Goal: Information Seeking & Learning: Learn about a topic

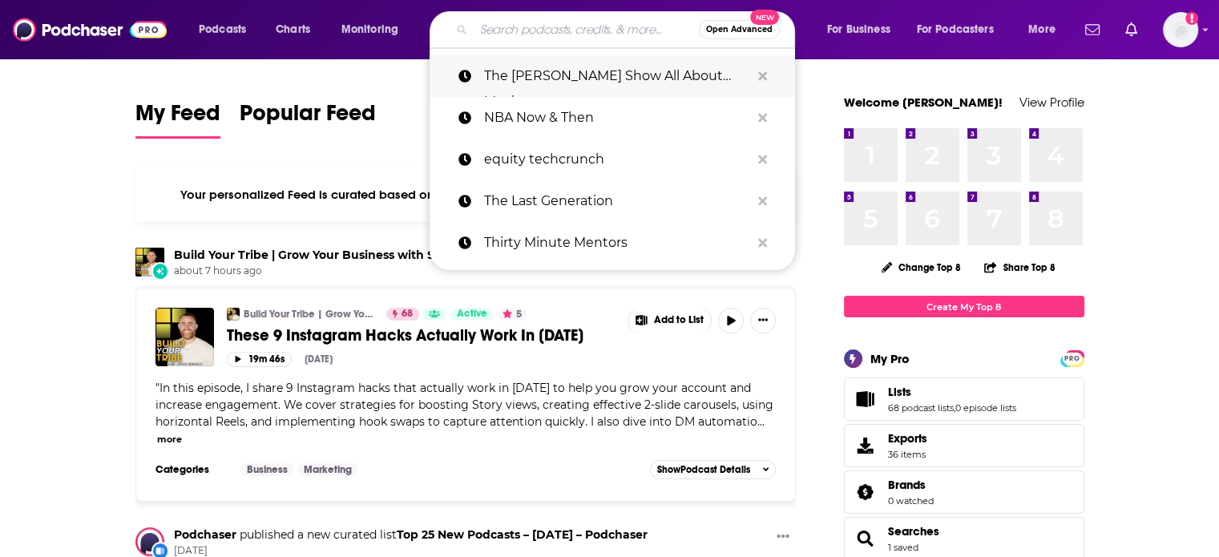
click at [535, 67] on p "The [PERSON_NAME] Show All About Movies" at bounding box center [617, 76] width 266 height 42
type input "The [PERSON_NAME] Show All About Movies"
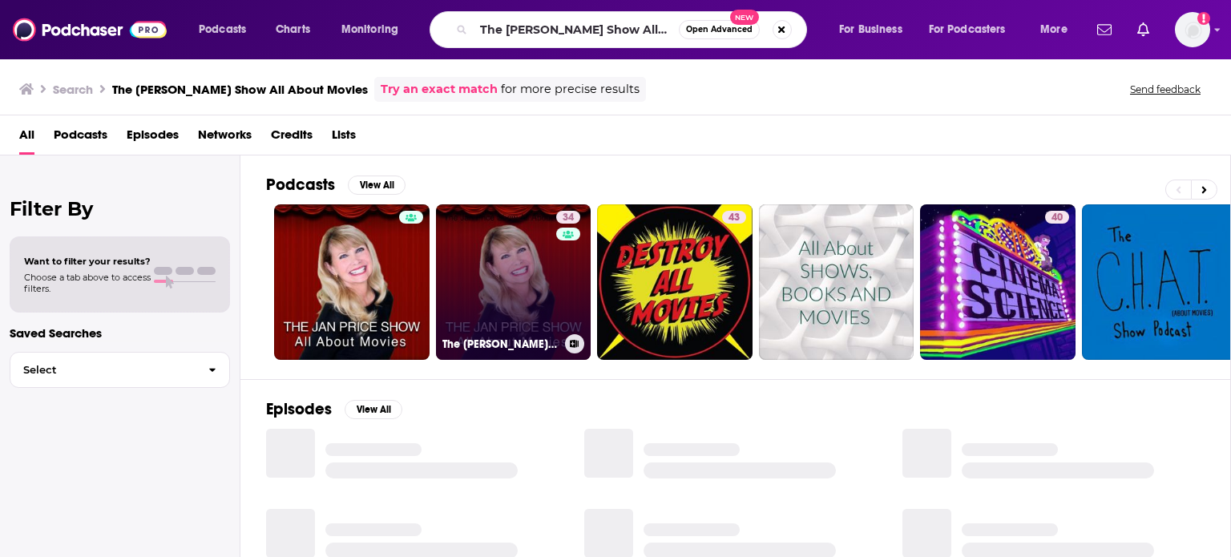
click at [516, 256] on link "34 The [PERSON_NAME] Show" at bounding box center [513, 281] width 155 height 155
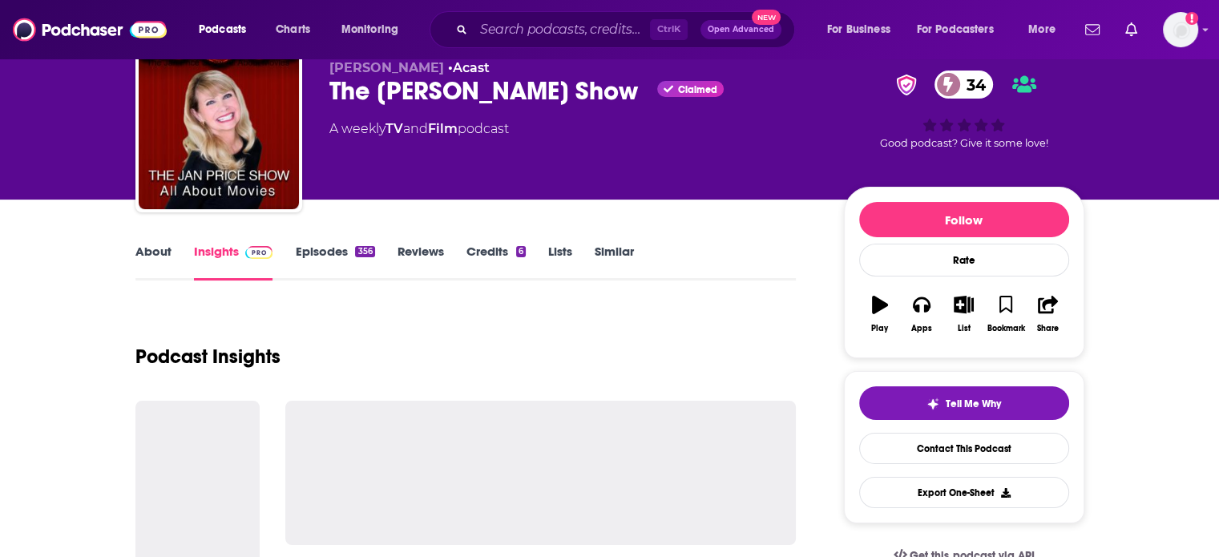
scroll to position [160, 0]
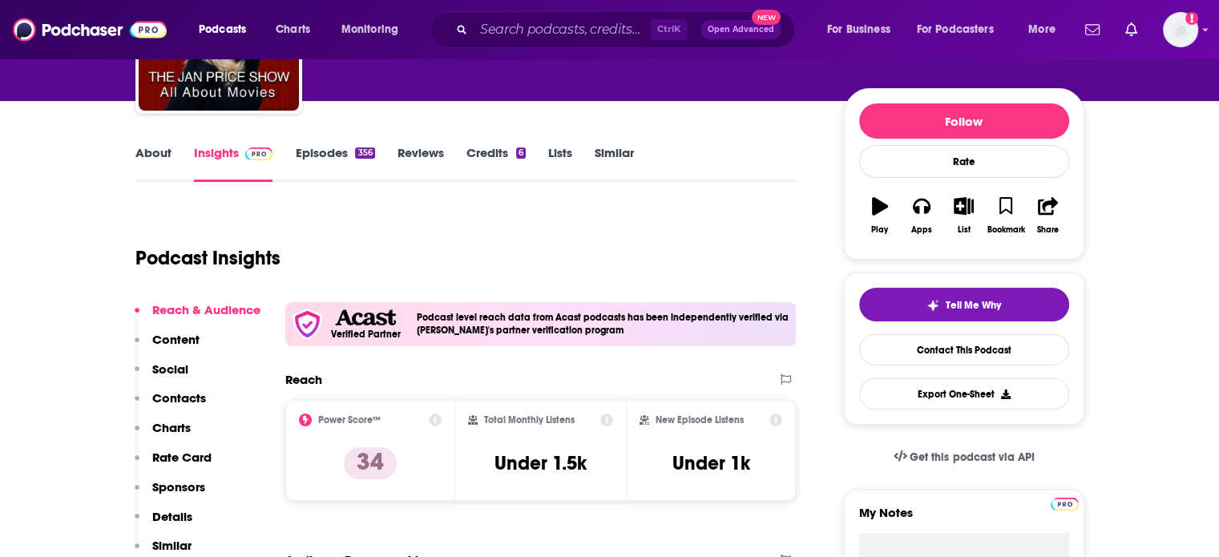
click at [325, 160] on link "Episodes 356" at bounding box center [334, 163] width 79 height 37
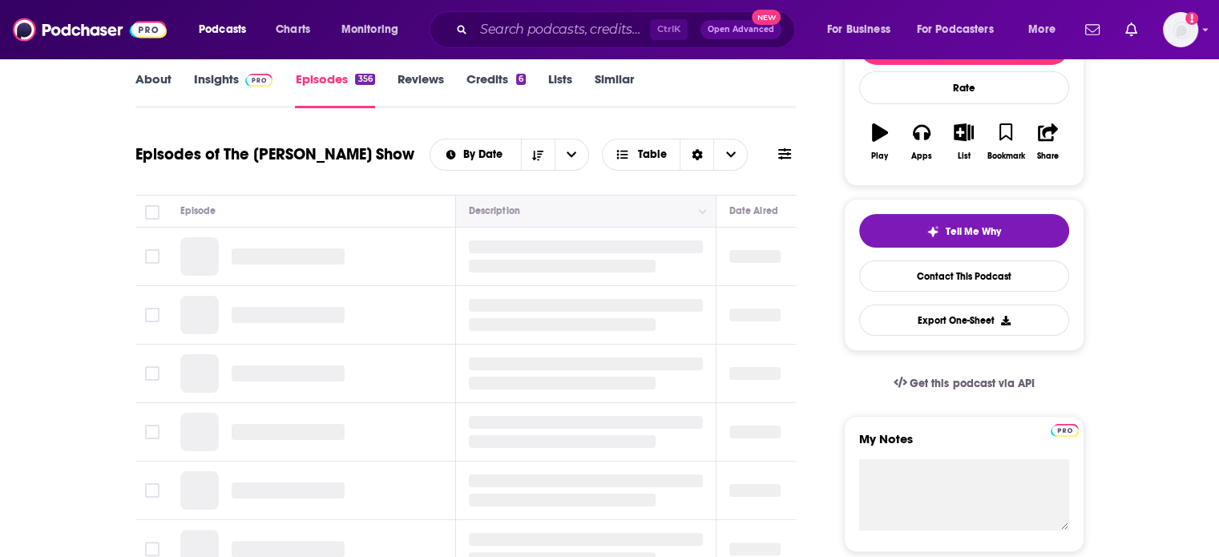
scroll to position [240, 0]
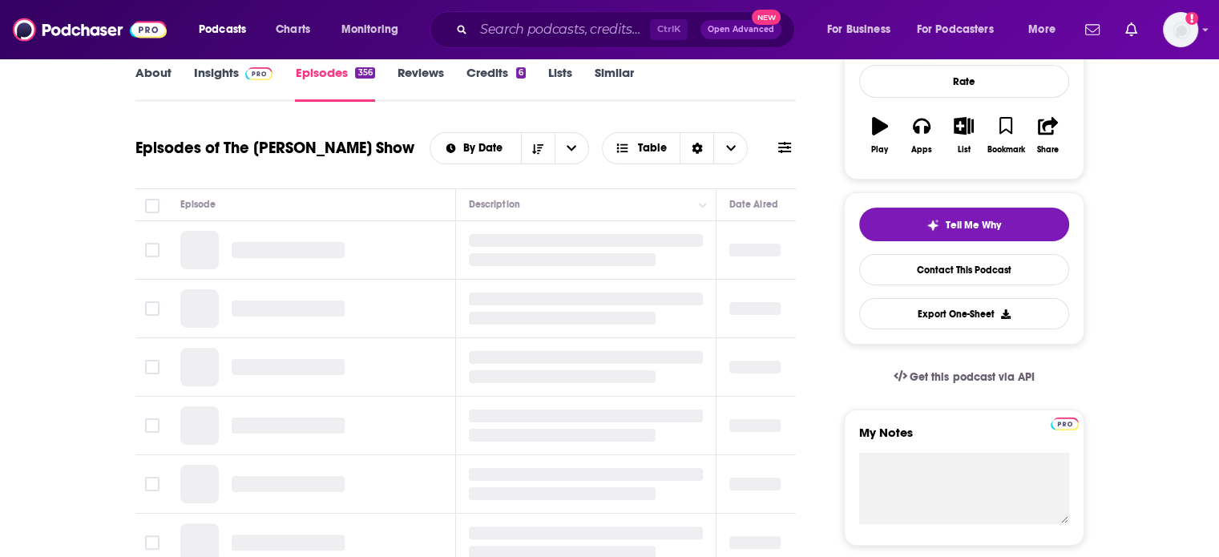
click at [252, 85] on link "Insights" at bounding box center [233, 83] width 79 height 37
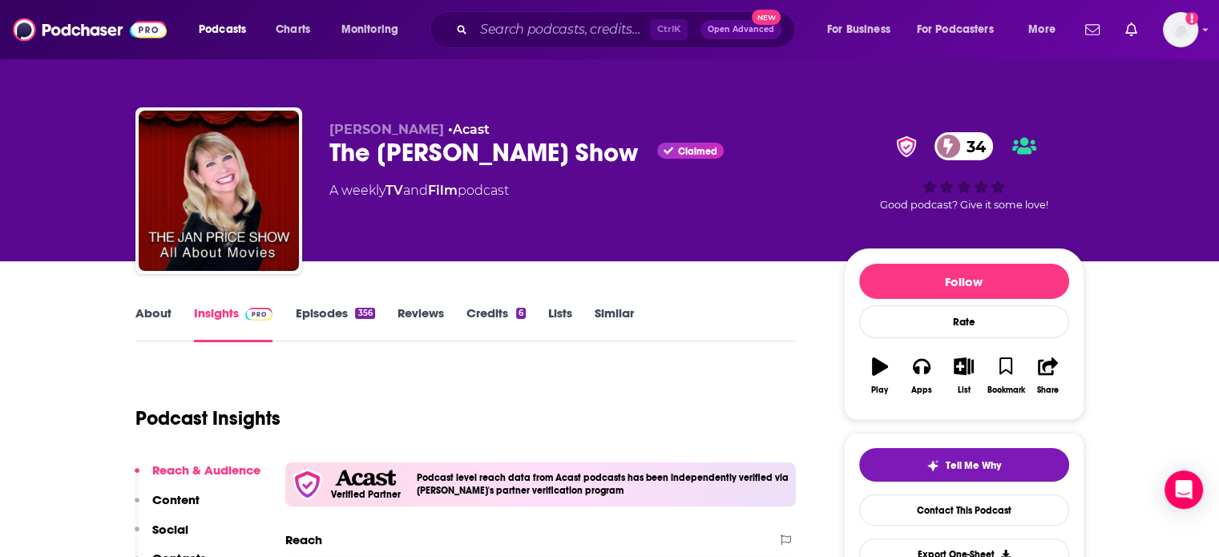
click at [158, 307] on link "About" at bounding box center [153, 323] width 36 height 37
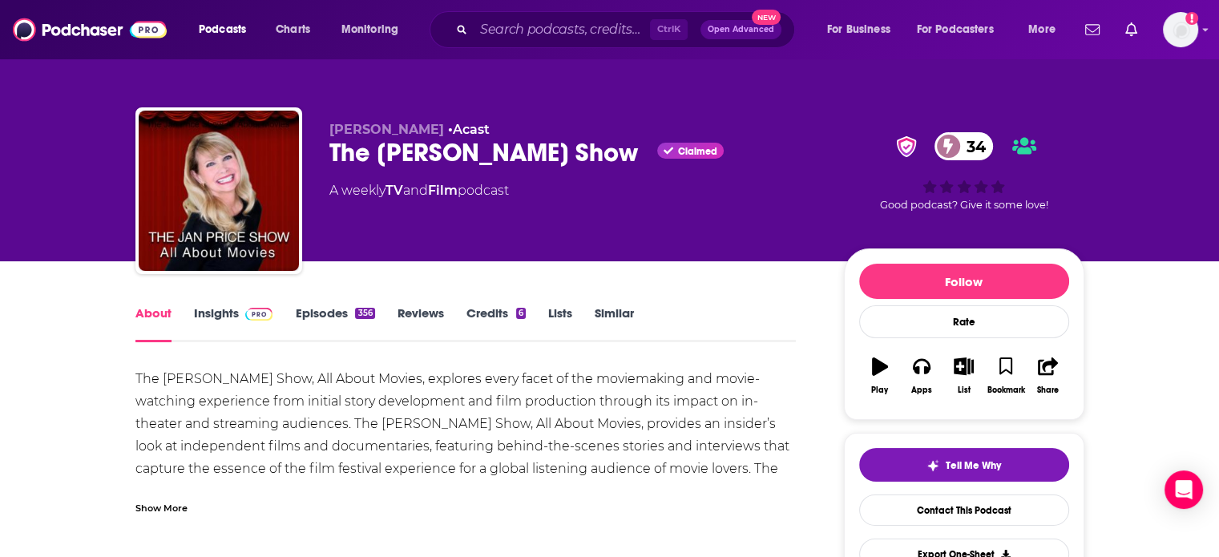
click at [159, 500] on div "Show More" at bounding box center [161, 506] width 52 height 15
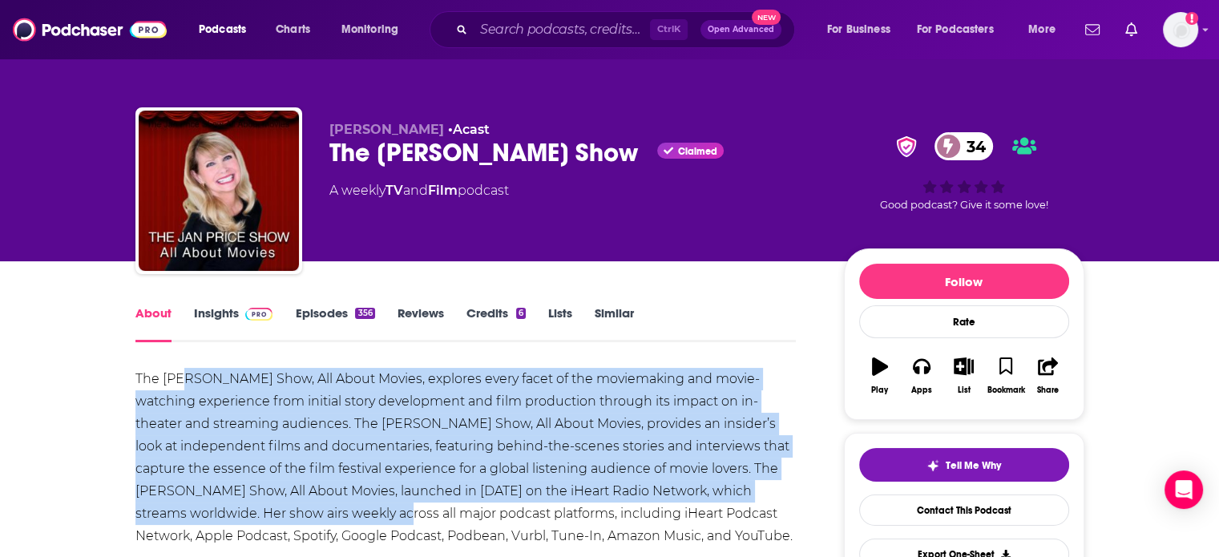
drag, startPoint x: 181, startPoint y: 368, endPoint x: 279, endPoint y: 515, distance: 176.3
click at [279, 515] on div "The [PERSON_NAME] Show, All About Movies, explores every facet of the moviemaki…" at bounding box center [465, 480] width 661 height 224
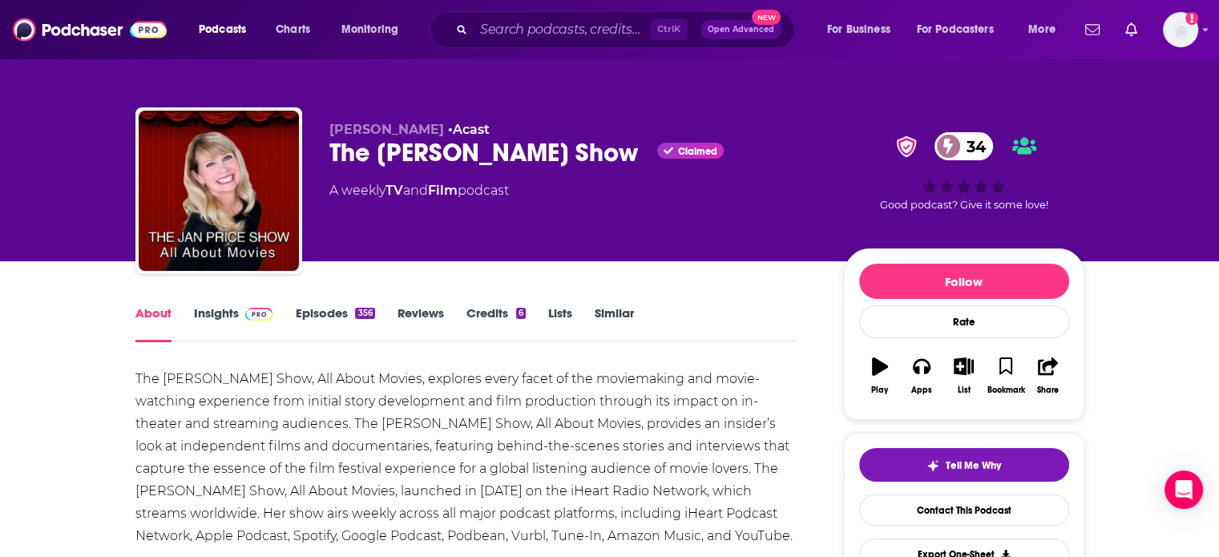
click at [295, 313] on link "Episodes 356" at bounding box center [334, 323] width 79 height 37
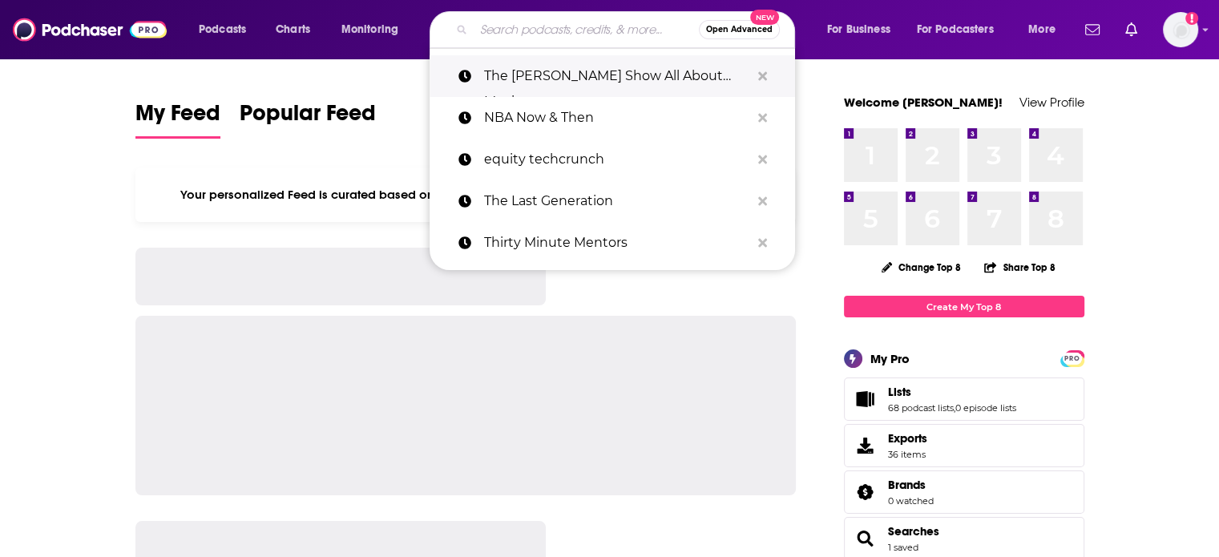
click at [529, 63] on p "The [PERSON_NAME] Show All About Movies" at bounding box center [617, 76] width 266 height 42
type input "The [PERSON_NAME] Show All About Movies"
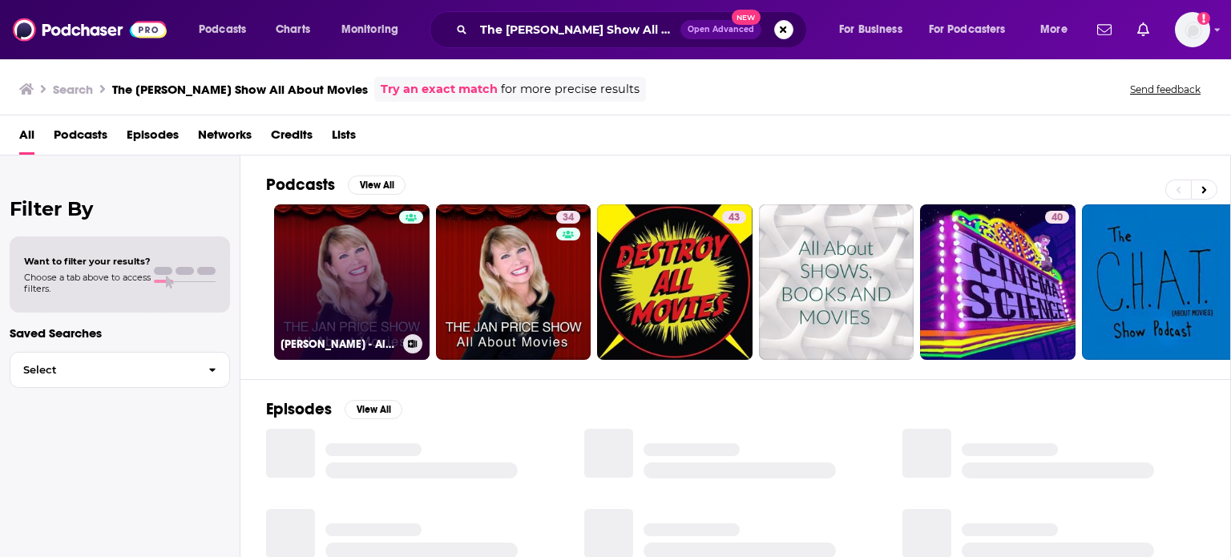
click at [362, 246] on link "Jan Price - All About Movies" at bounding box center [351, 281] width 155 height 155
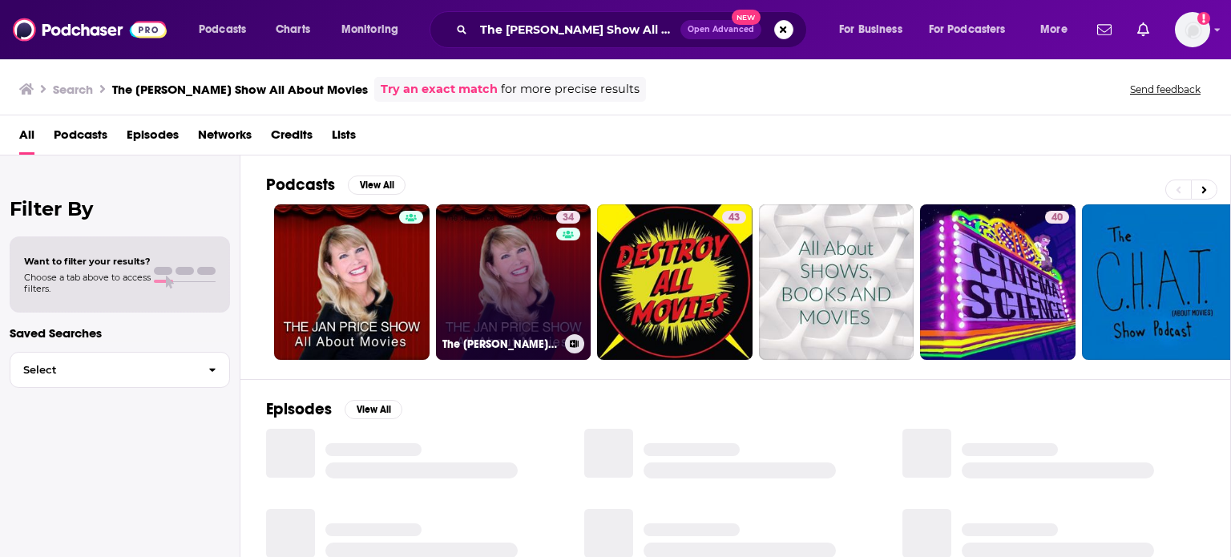
click at [532, 307] on link "34 The [PERSON_NAME] Show" at bounding box center [513, 281] width 155 height 155
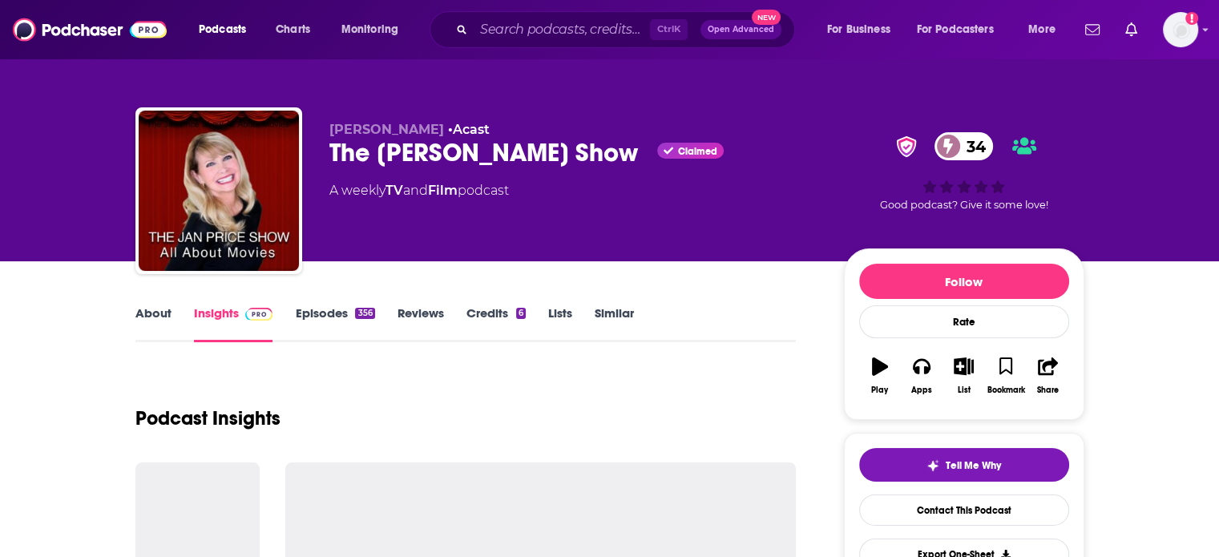
click at [349, 316] on link "Episodes 356" at bounding box center [334, 323] width 79 height 37
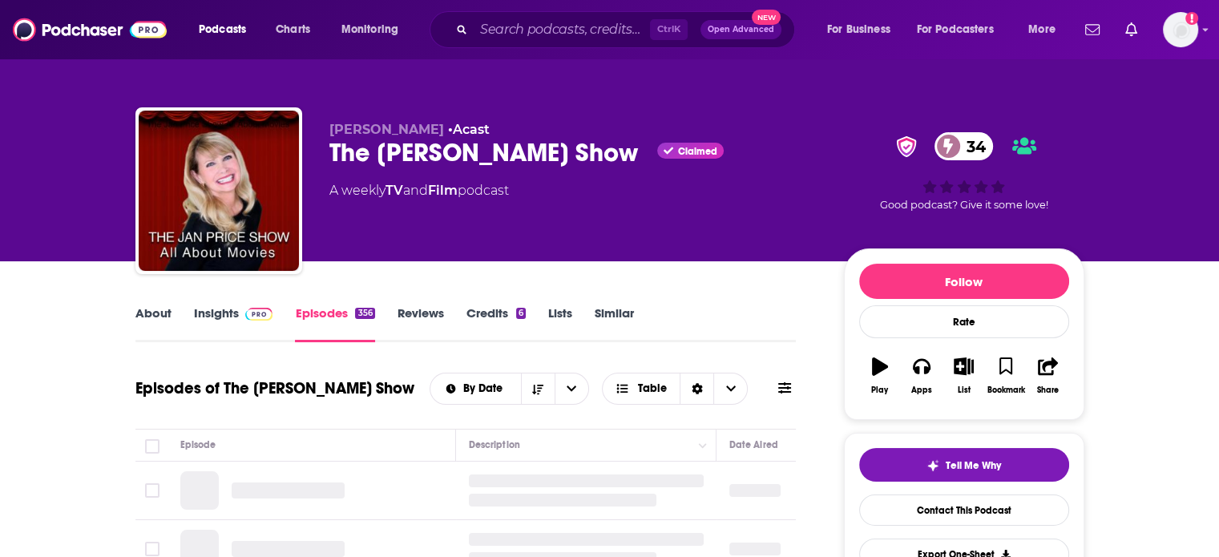
scroll to position [240, 0]
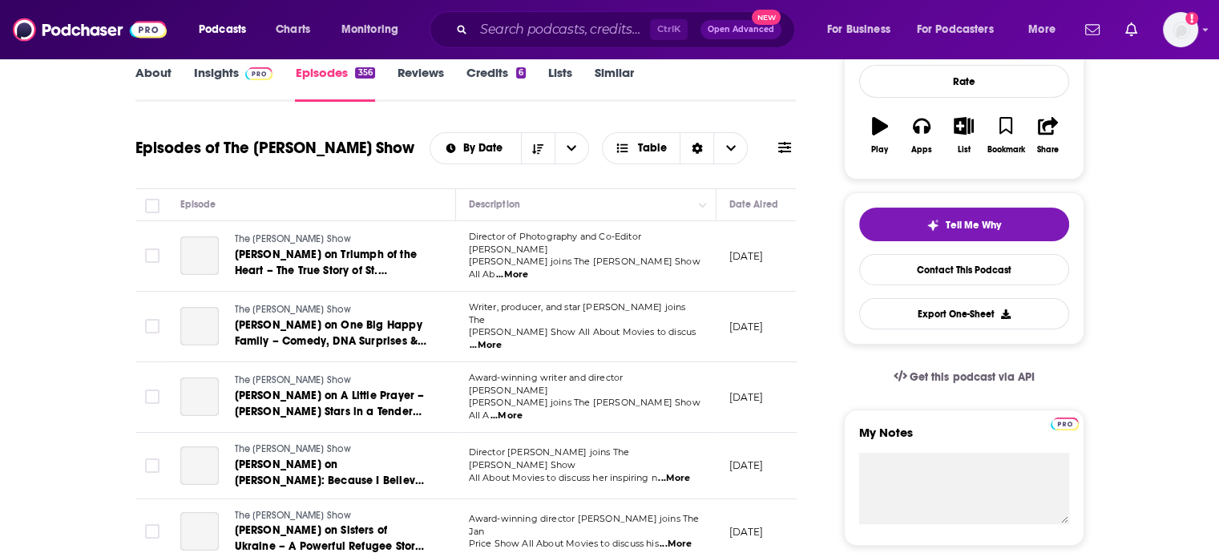
click at [739, 320] on p "[DATE]" at bounding box center [746, 327] width 34 height 14
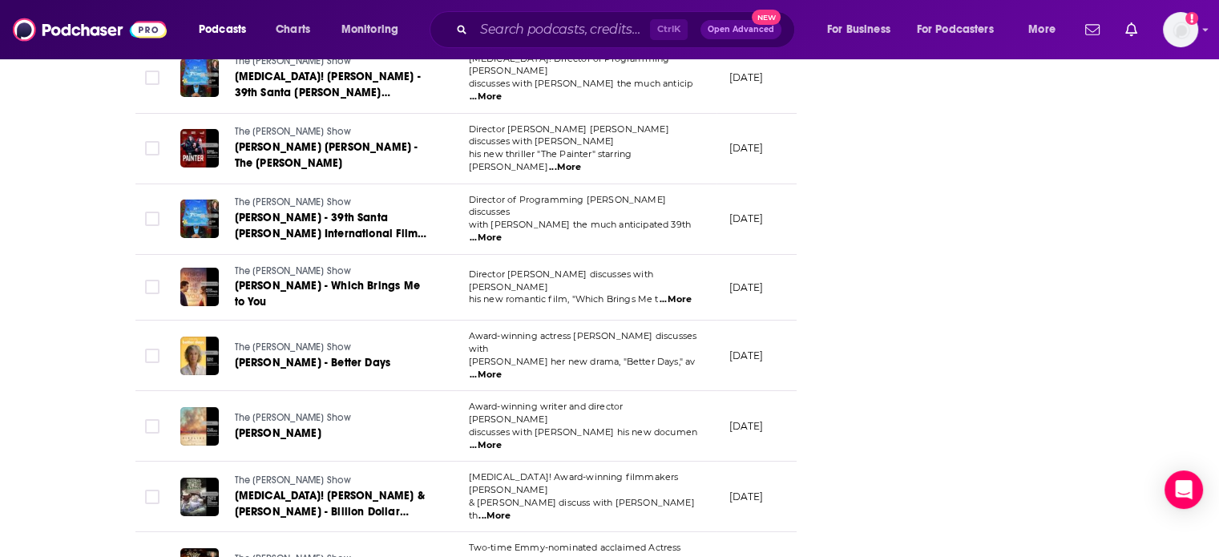
scroll to position [6332, 0]
